Goal: Transaction & Acquisition: Purchase product/service

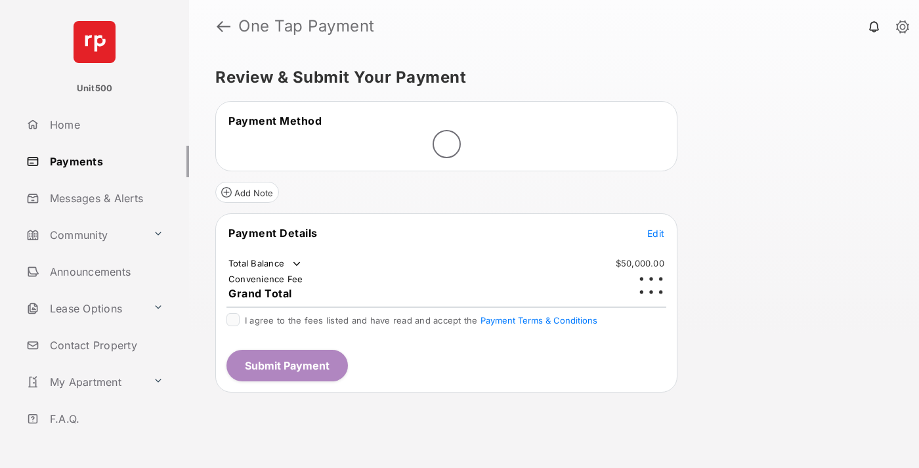
click at [656, 228] on span "Edit" at bounding box center [655, 233] width 17 height 11
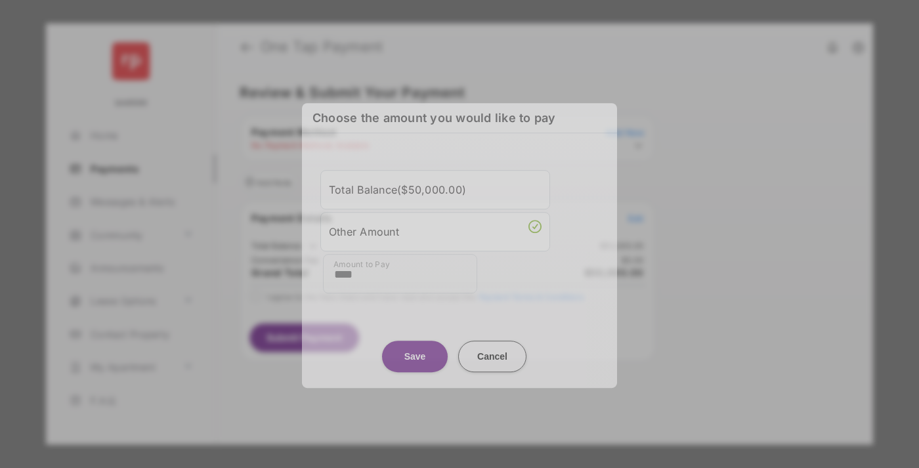
type input "****"
click at [415, 348] on button "Save" at bounding box center [415, 357] width 66 height 32
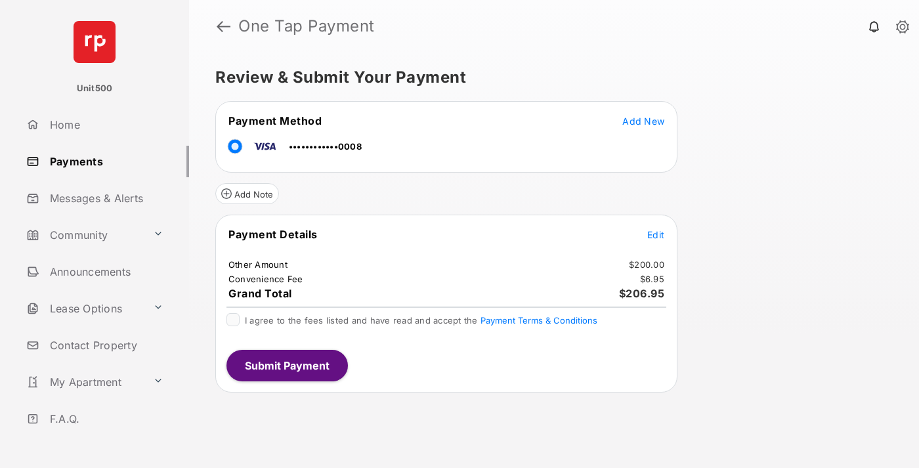
click at [656, 234] on span "Edit" at bounding box center [655, 234] width 17 height 11
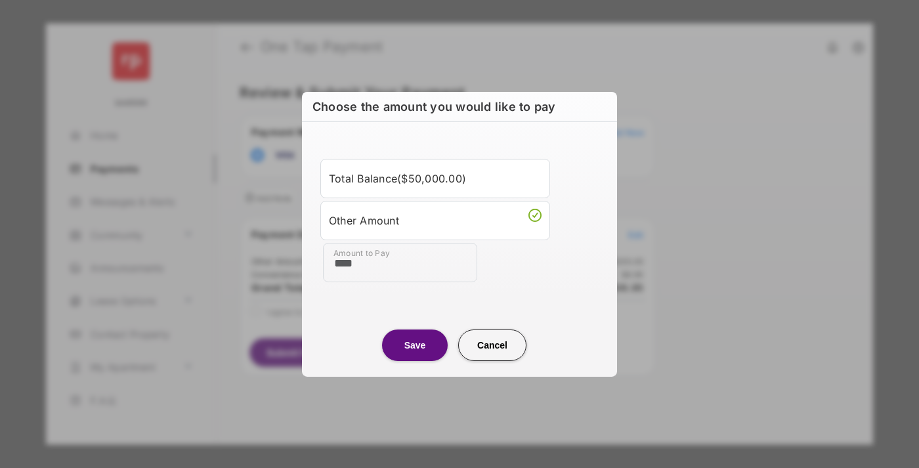
click at [415, 345] on button "Save" at bounding box center [415, 345] width 66 height 32
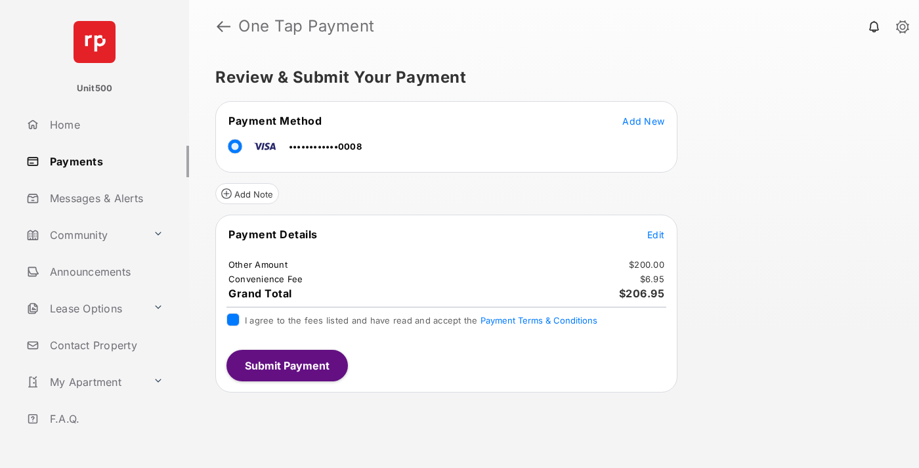
click at [286, 365] on button "Submit Payment" at bounding box center [286, 366] width 121 height 32
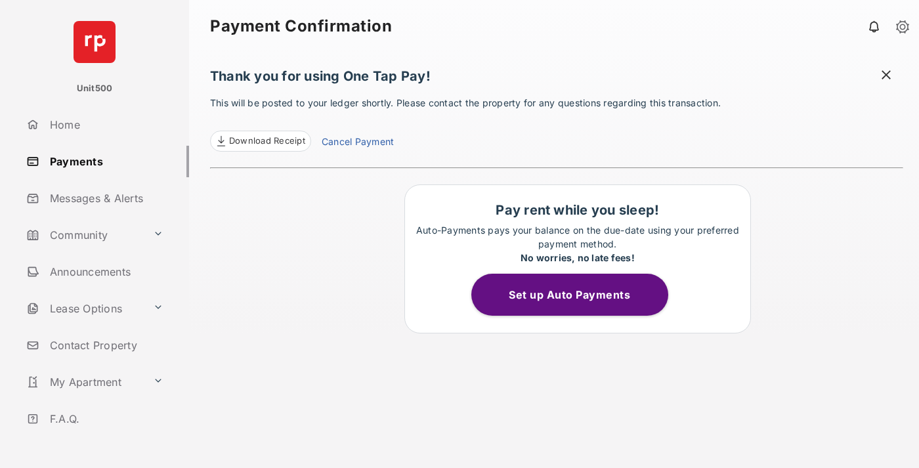
click at [886, 76] on span at bounding box center [886, 76] width 13 height 16
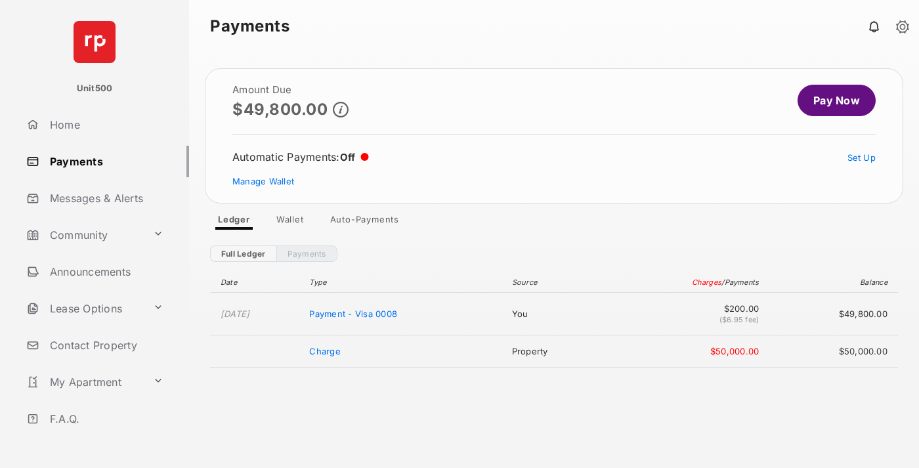
click at [263, 181] on link "Manage Wallet" at bounding box center [263, 181] width 62 height 11
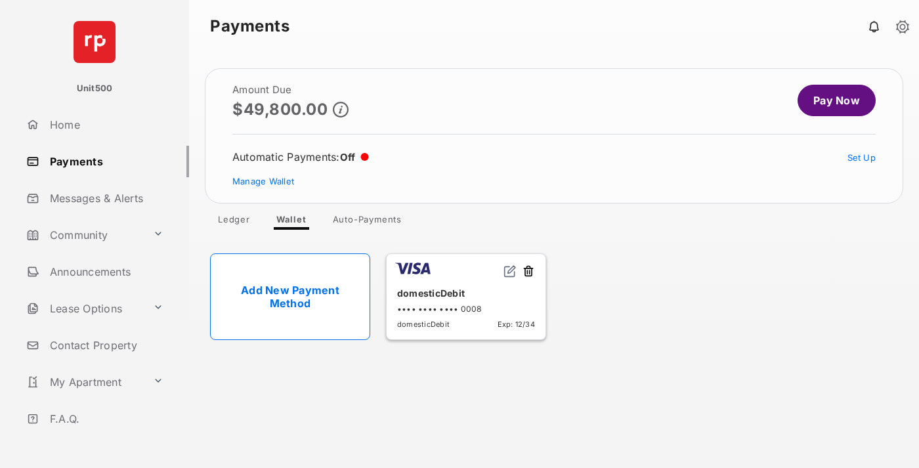
click at [528, 272] on button at bounding box center [528, 272] width 13 height 15
